Goal: Information Seeking & Learning: Learn about a topic

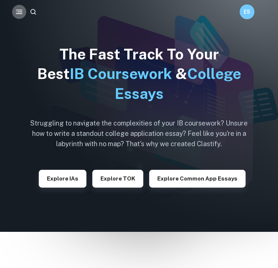
click at [18, 9] on icon "button" at bounding box center [19, 11] width 8 height 8
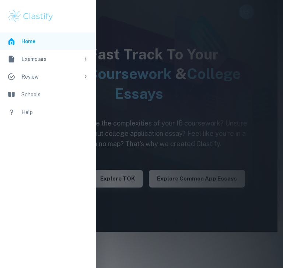
click at [39, 58] on div "Exemplars" at bounding box center [50, 59] width 58 height 8
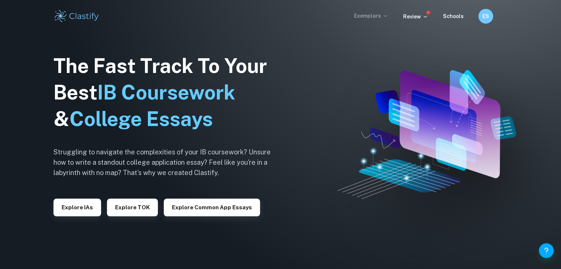
click at [277, 18] on p "Exemplars" at bounding box center [371, 16] width 34 height 8
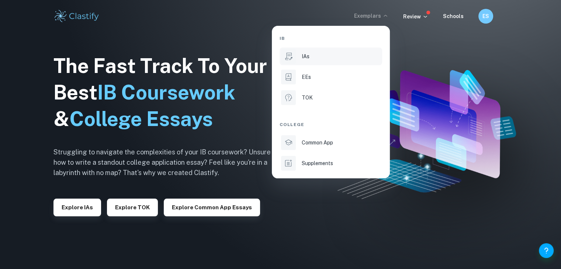
click at [277, 59] on div "IAs" at bounding box center [341, 56] width 79 height 8
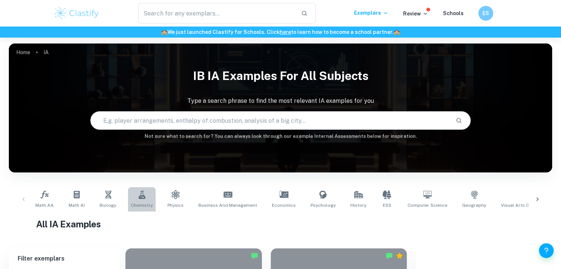
click at [141, 200] on link "Chemistry" at bounding box center [142, 199] width 28 height 24
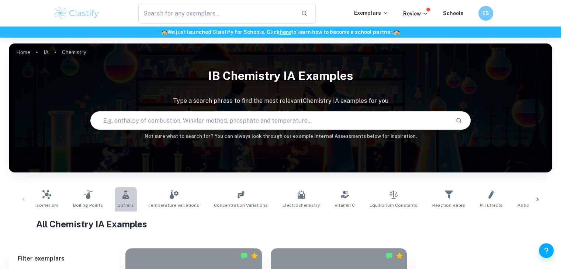
click at [128, 200] on link "Buffers" at bounding box center [126, 199] width 22 height 24
type input "Buffers"
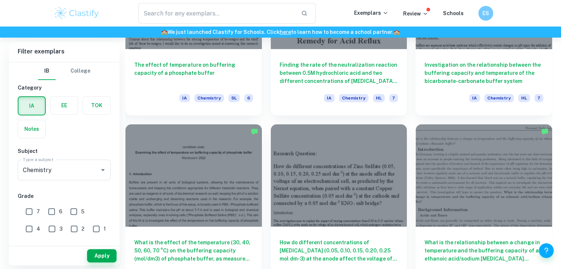
scroll to position [480, 0]
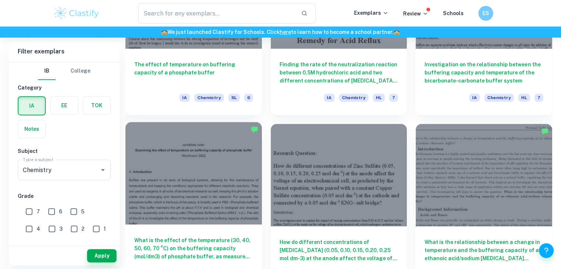
click at [175, 197] on div at bounding box center [193, 173] width 137 height 102
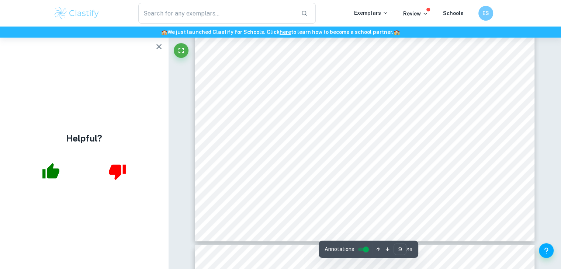
scroll to position [4212, 0]
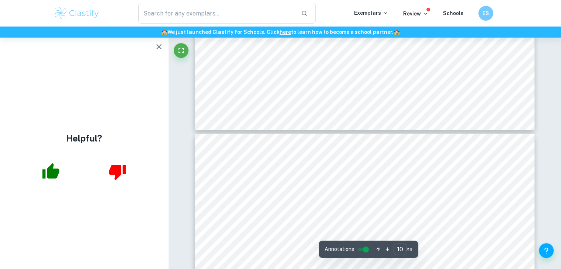
type input "11"
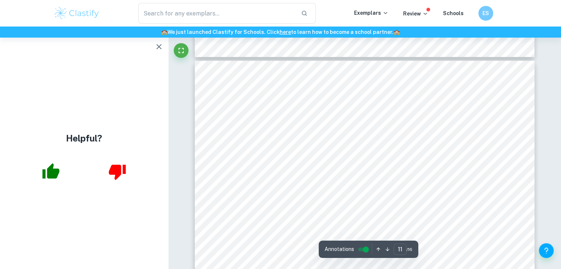
scroll to position [4879, 0]
